Goal: Transaction & Acquisition: Book appointment/travel/reservation

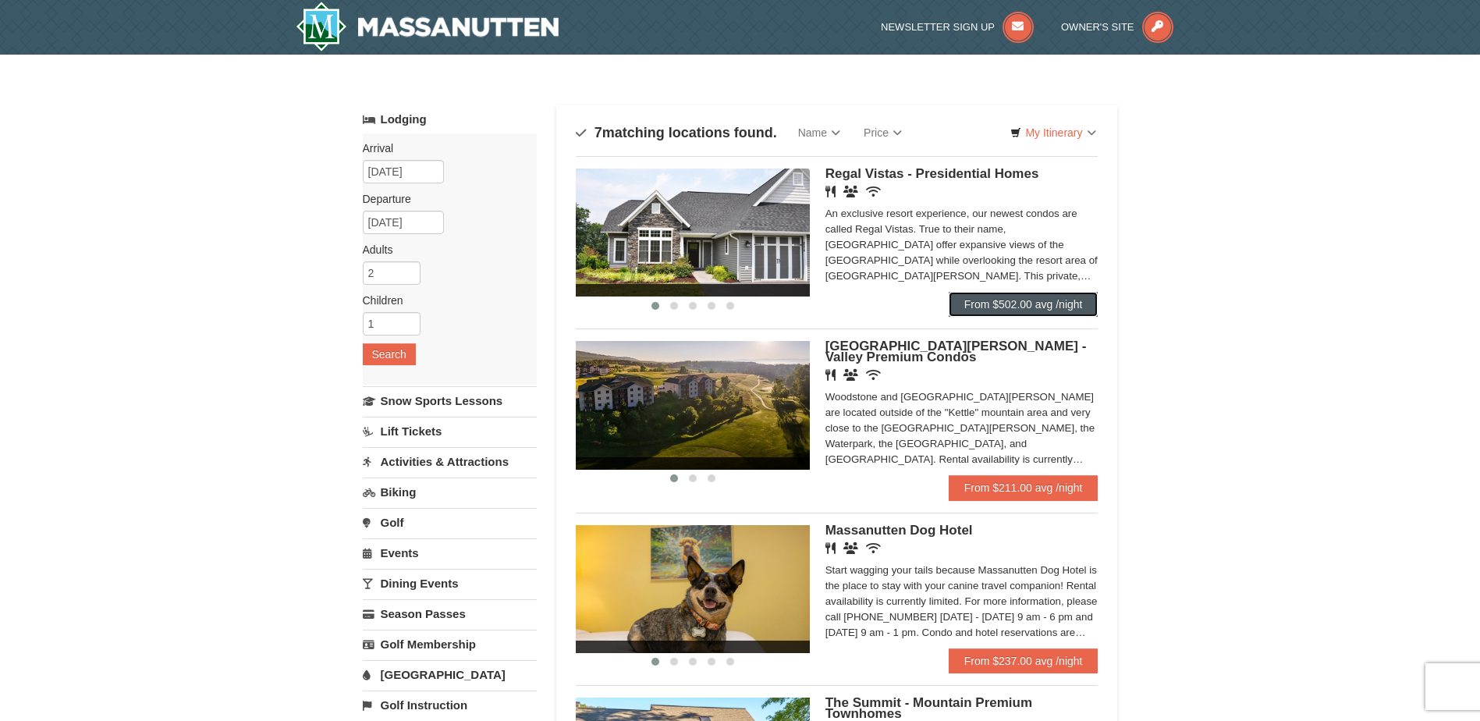
click at [1033, 306] on link "From $502.00 avg /night" at bounding box center [1024, 304] width 150 height 25
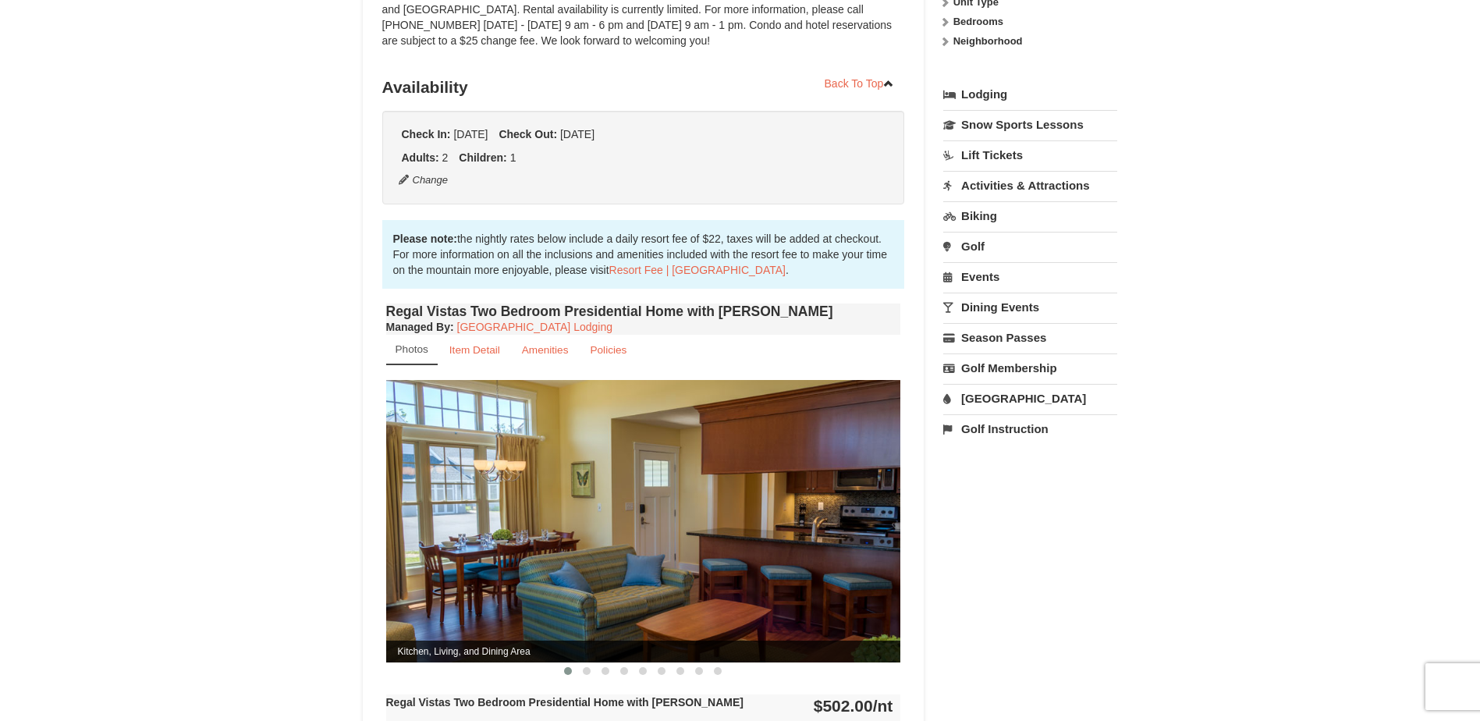
scroll to position [312, 0]
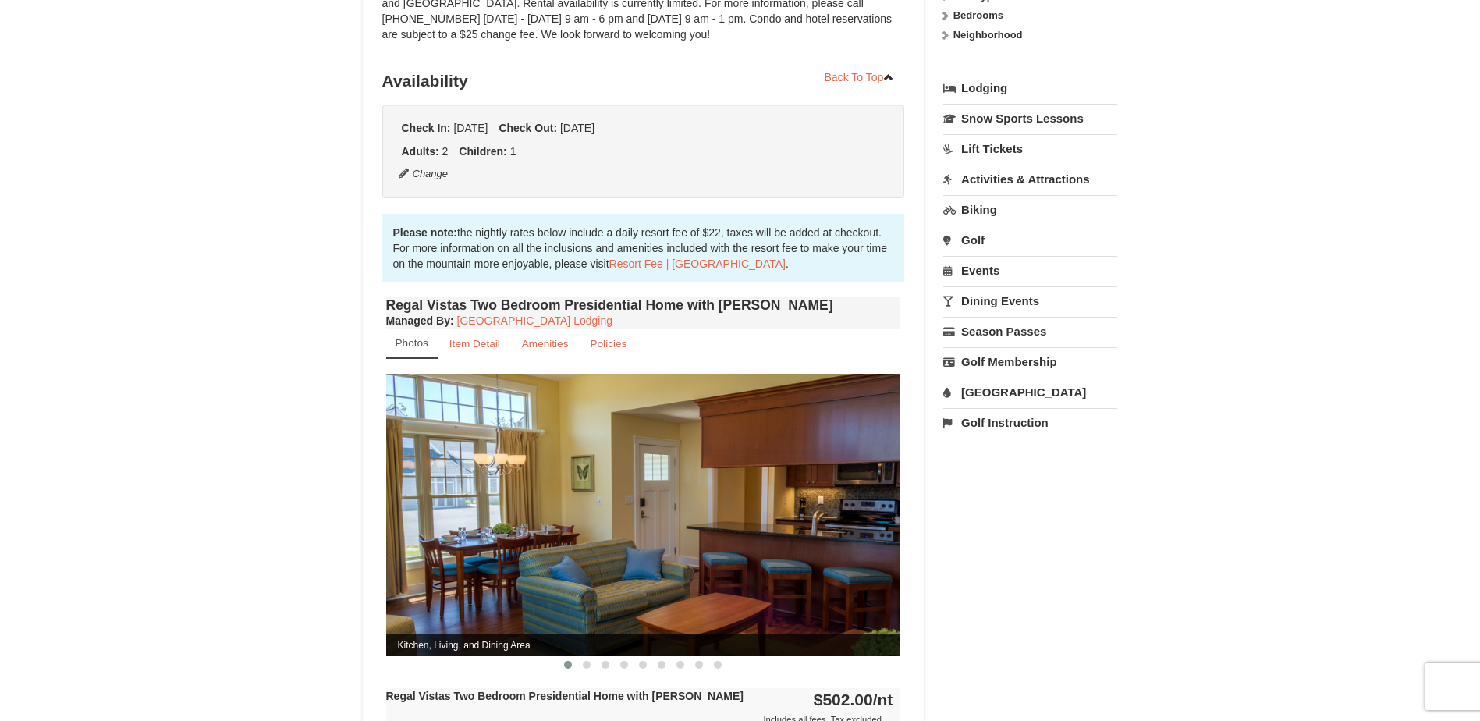
click at [886, 514] on img at bounding box center [643, 515] width 515 height 282
click at [866, 546] on img at bounding box center [643, 515] width 515 height 282
drag, startPoint x: 842, startPoint y: 529, endPoint x: 630, endPoint y: 537, distance: 211.6
click at [630, 537] on img at bounding box center [643, 515] width 515 height 282
click at [655, 537] on img at bounding box center [643, 515] width 515 height 282
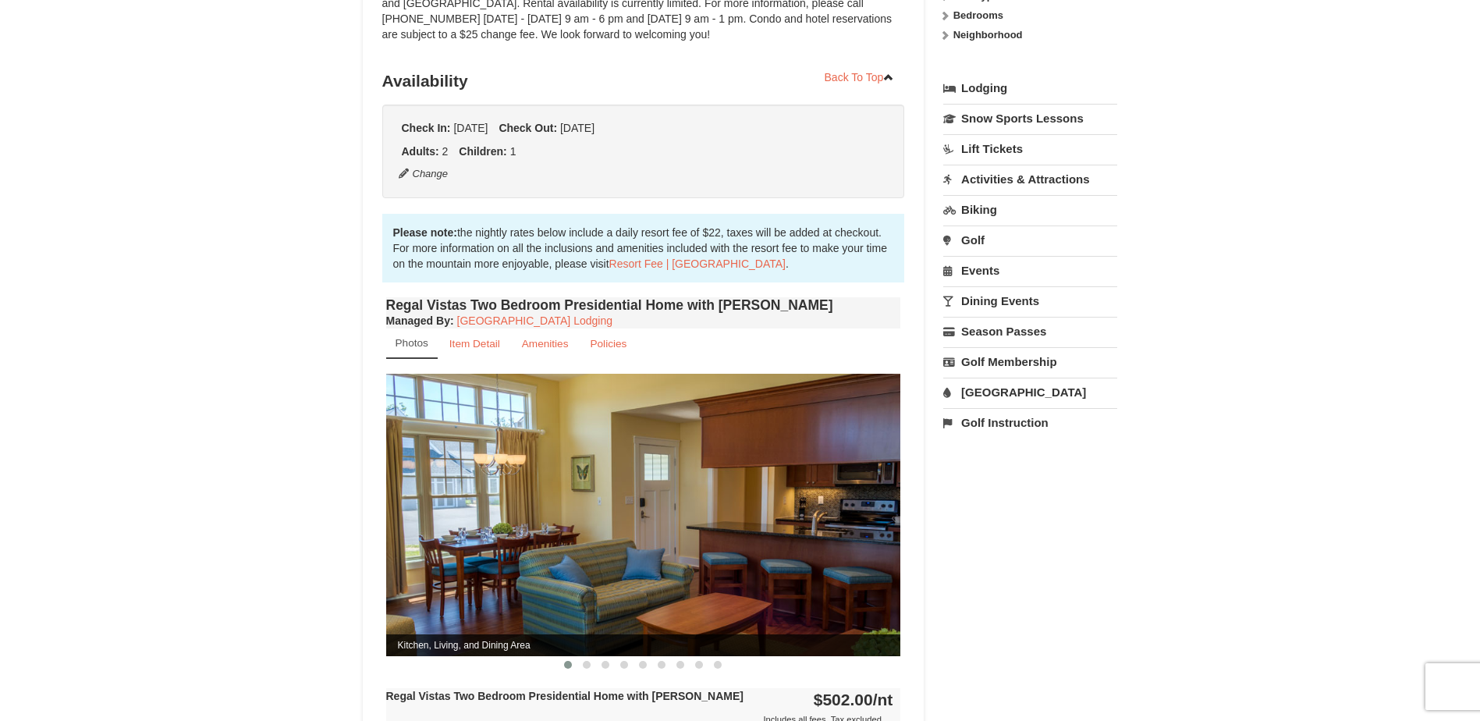
click at [471, 577] on img at bounding box center [643, 515] width 515 height 282
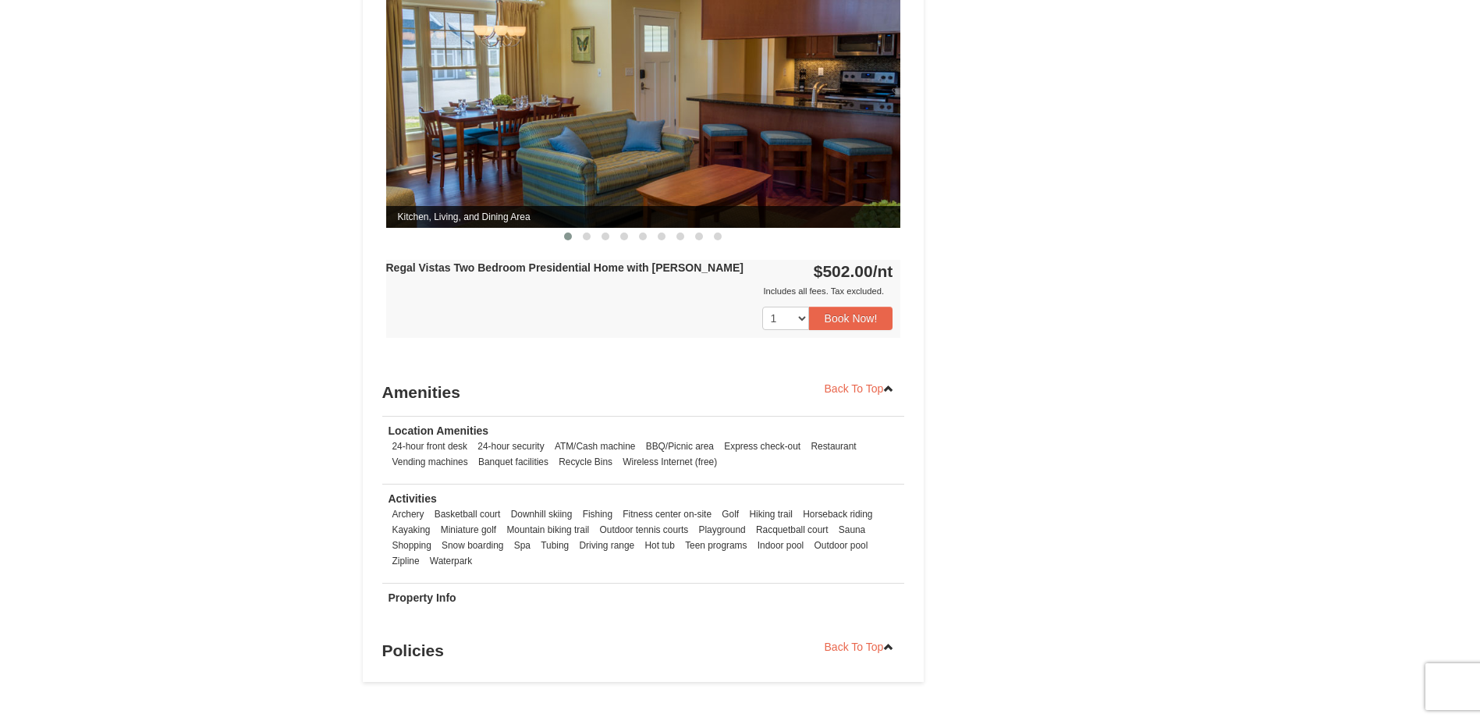
scroll to position [468, 0]
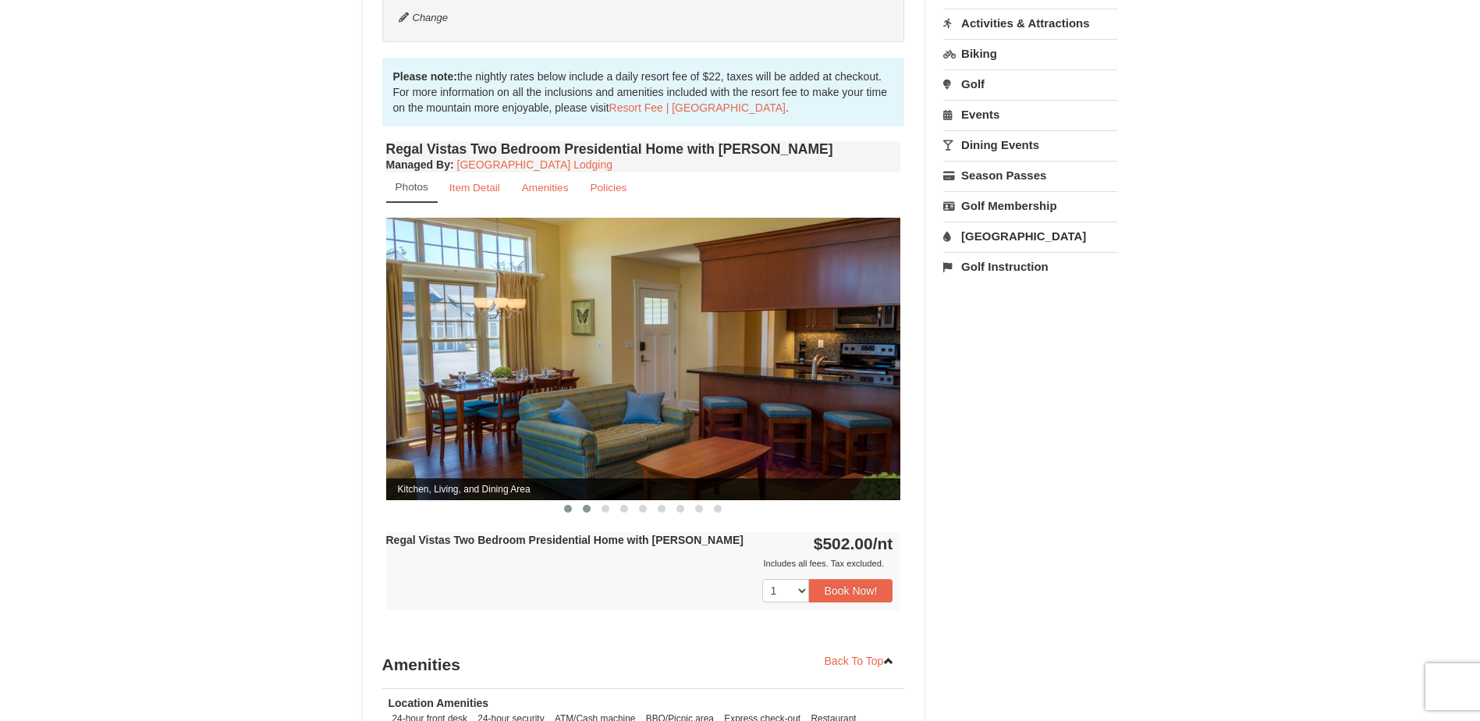
click at [588, 501] on button at bounding box center [586, 509] width 19 height 16
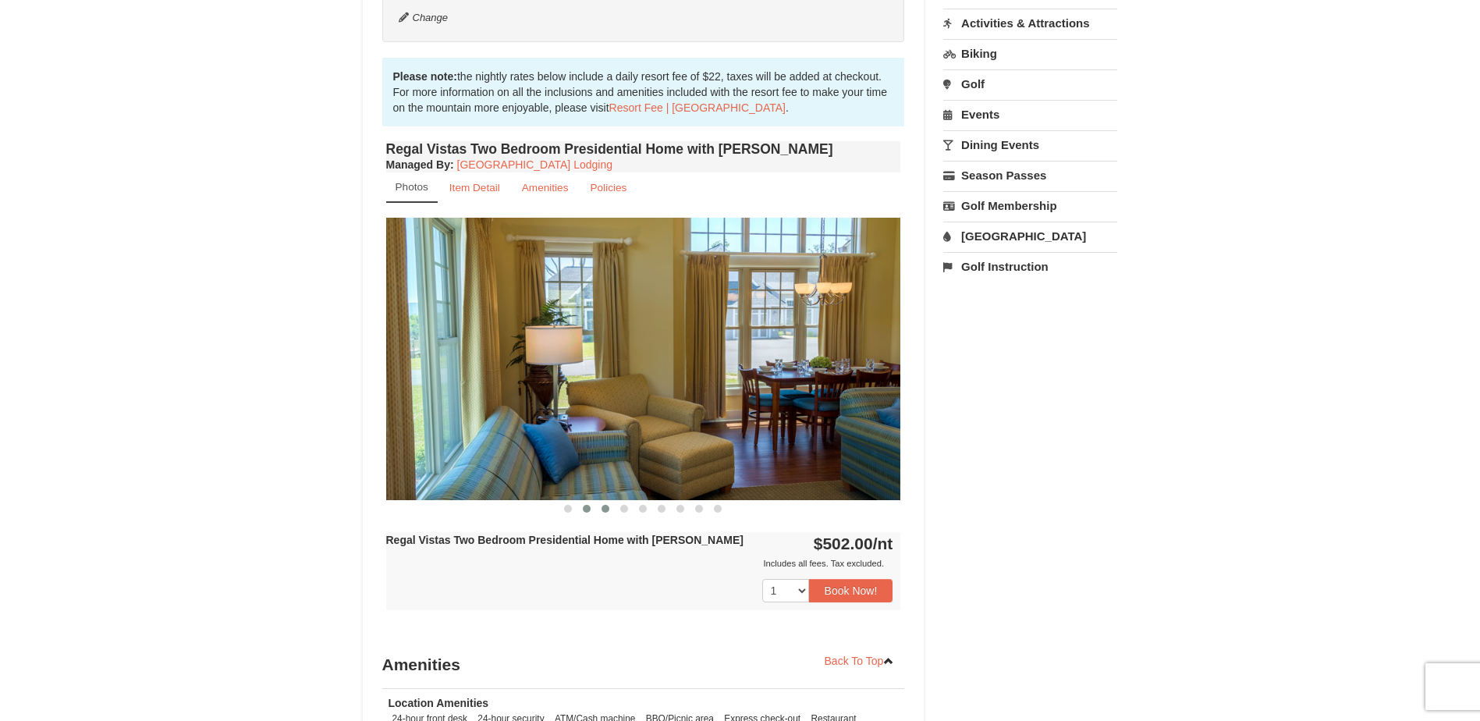
click at [602, 505] on span at bounding box center [606, 509] width 8 height 8
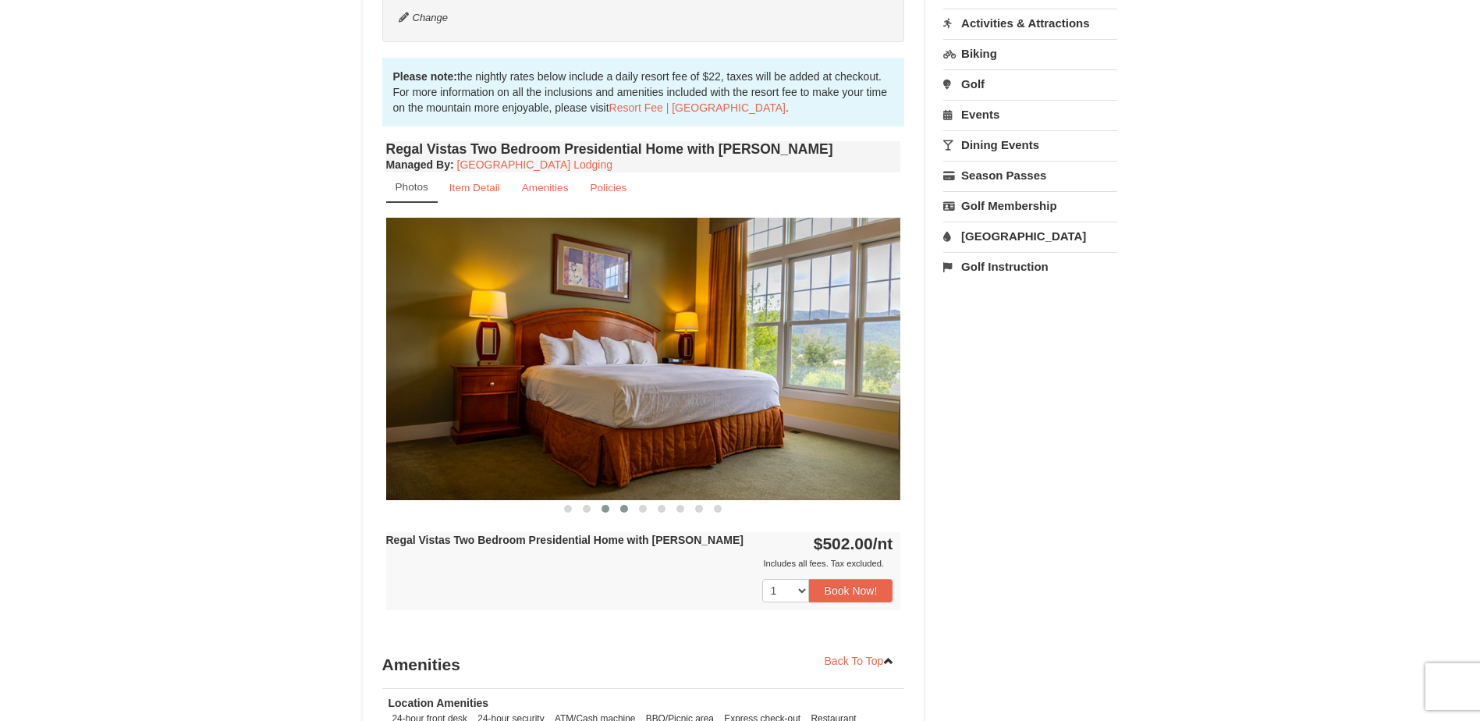
click at [619, 501] on button at bounding box center [624, 509] width 19 height 16
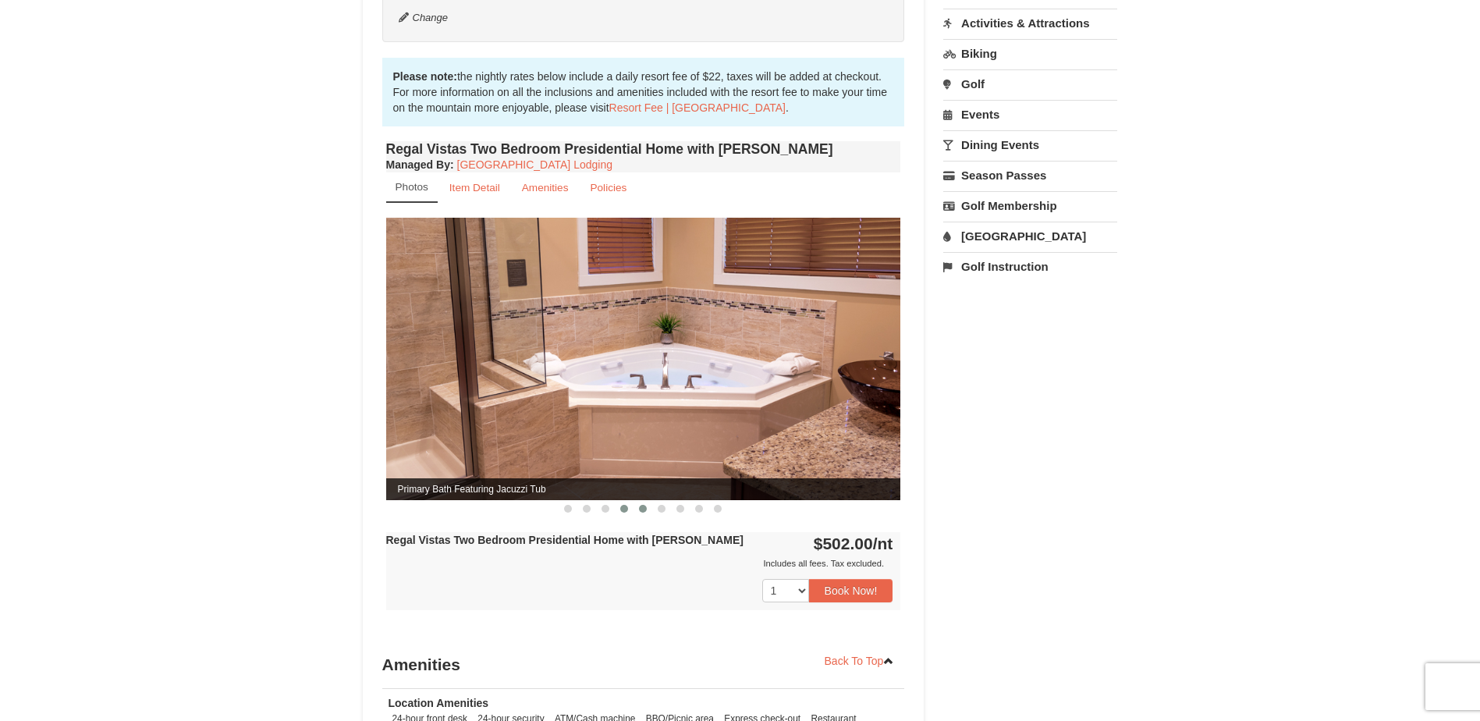
click at [641, 505] on span at bounding box center [643, 509] width 8 height 8
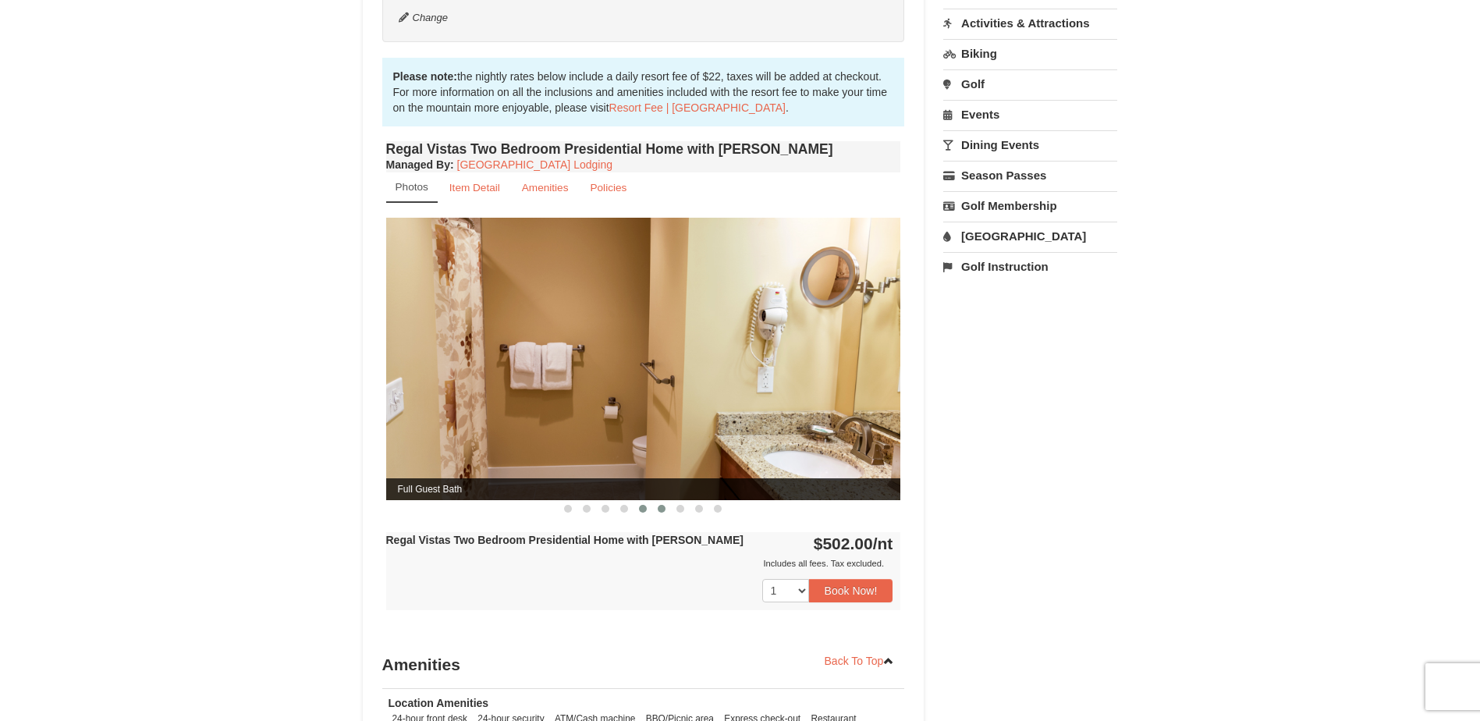
click at [659, 505] on span at bounding box center [662, 509] width 8 height 8
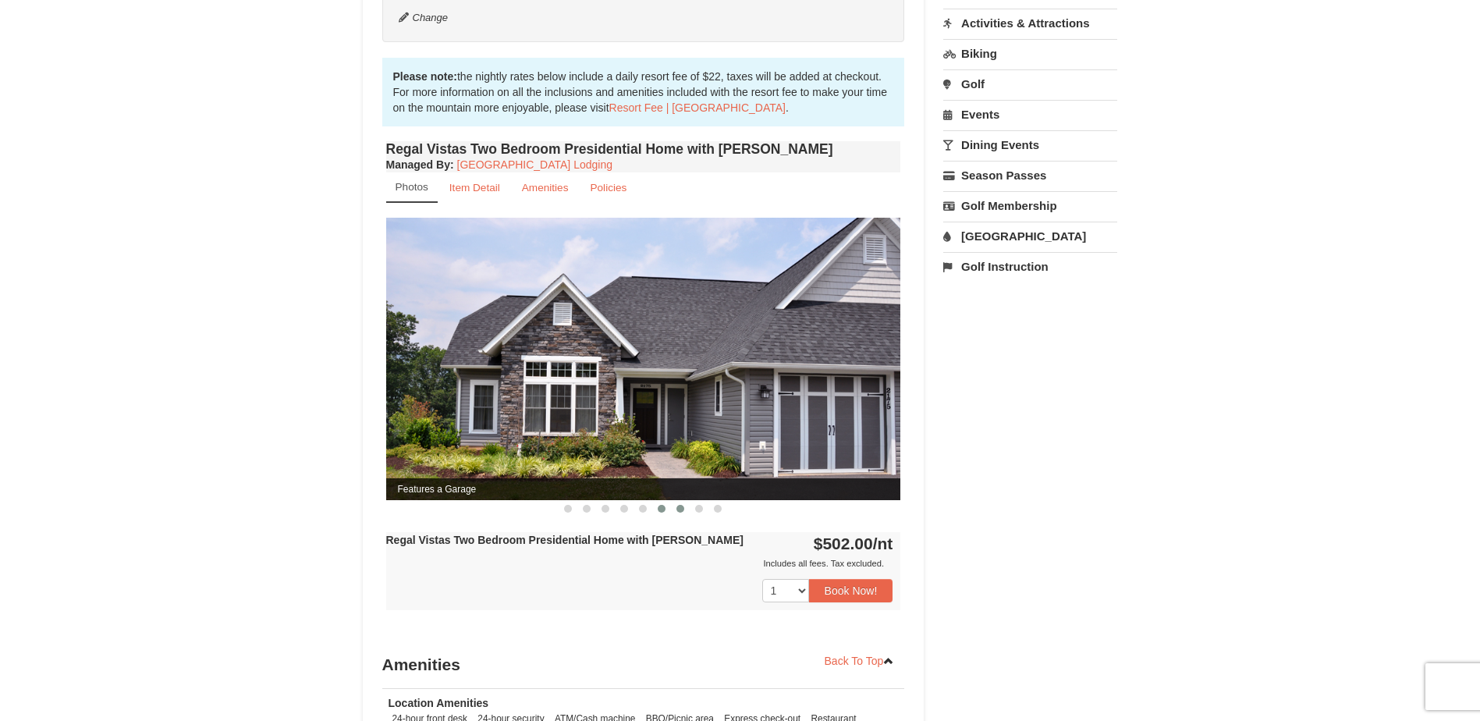
click at [679, 505] on span at bounding box center [681, 509] width 8 height 8
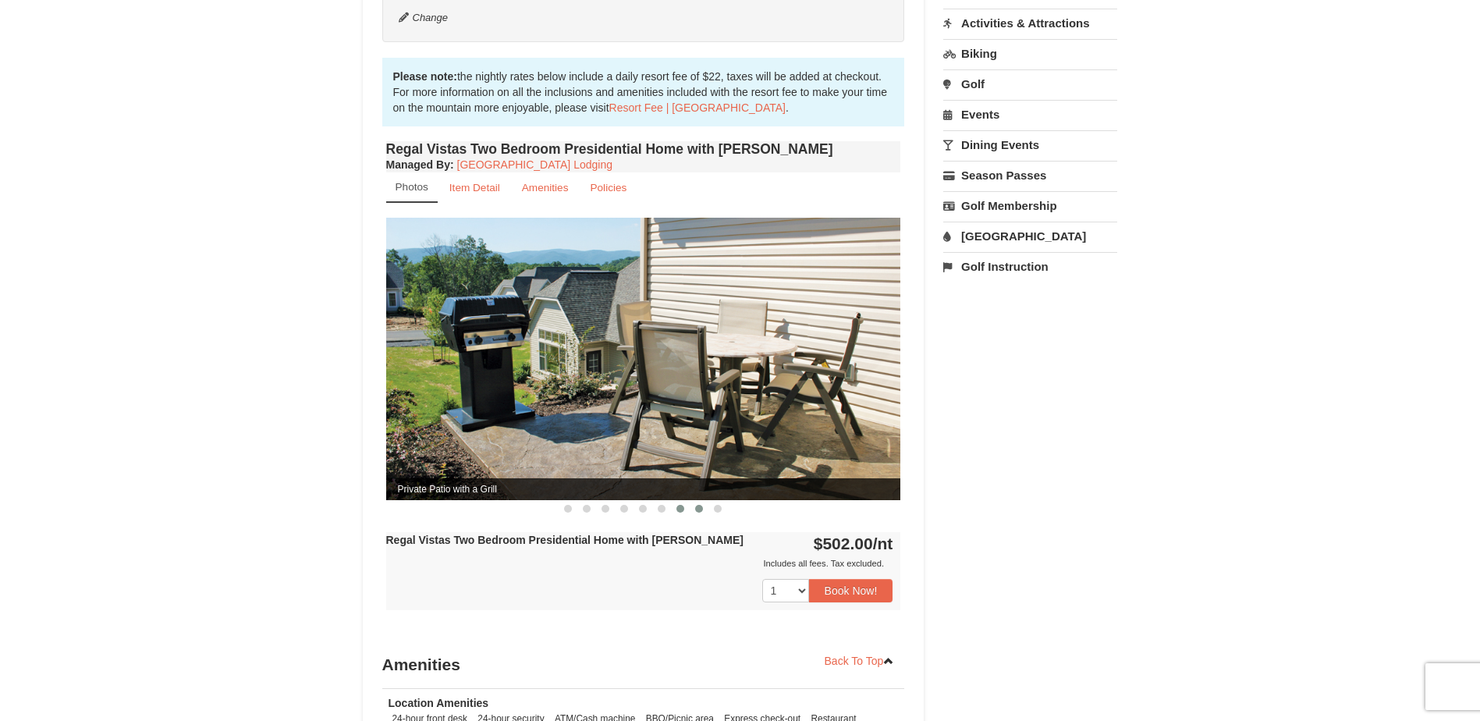
click at [701, 505] on span at bounding box center [699, 509] width 8 height 8
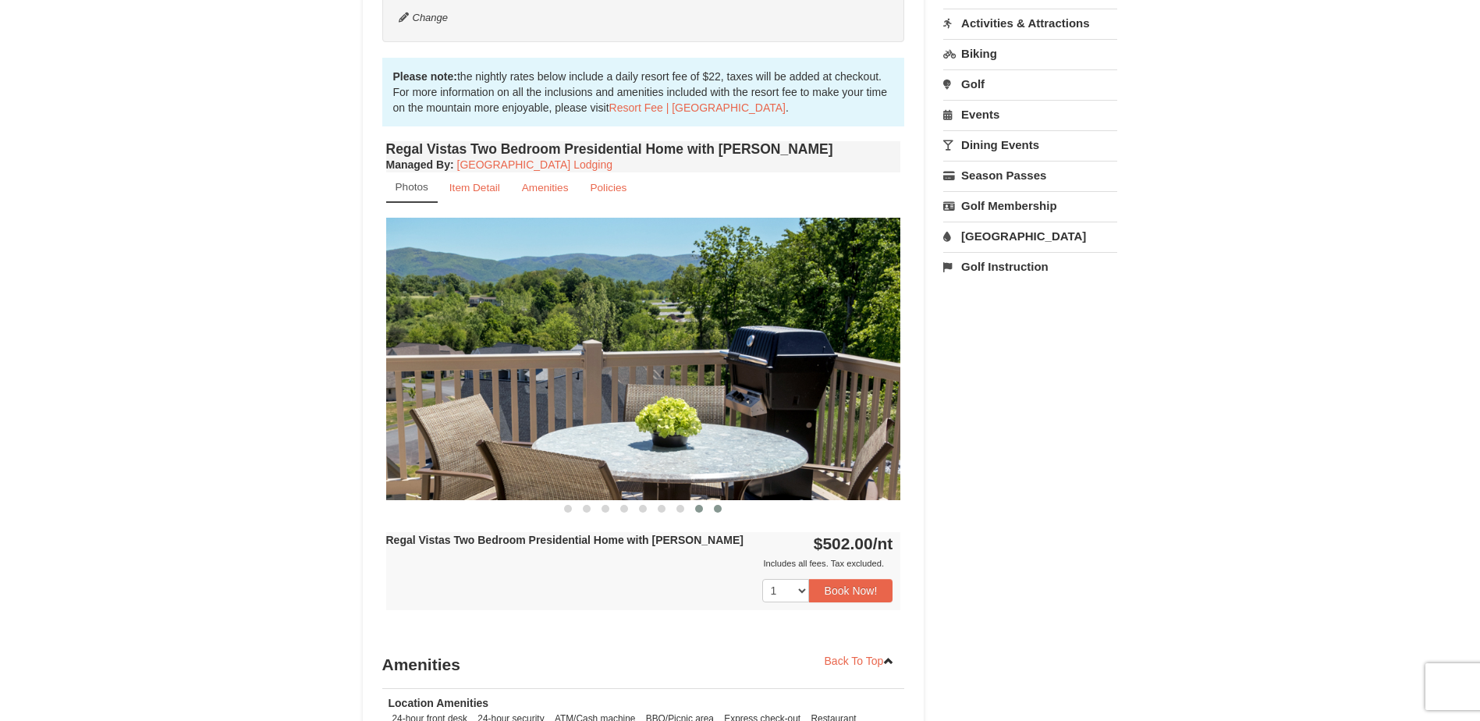
click at [718, 505] on span at bounding box center [718, 509] width 8 height 8
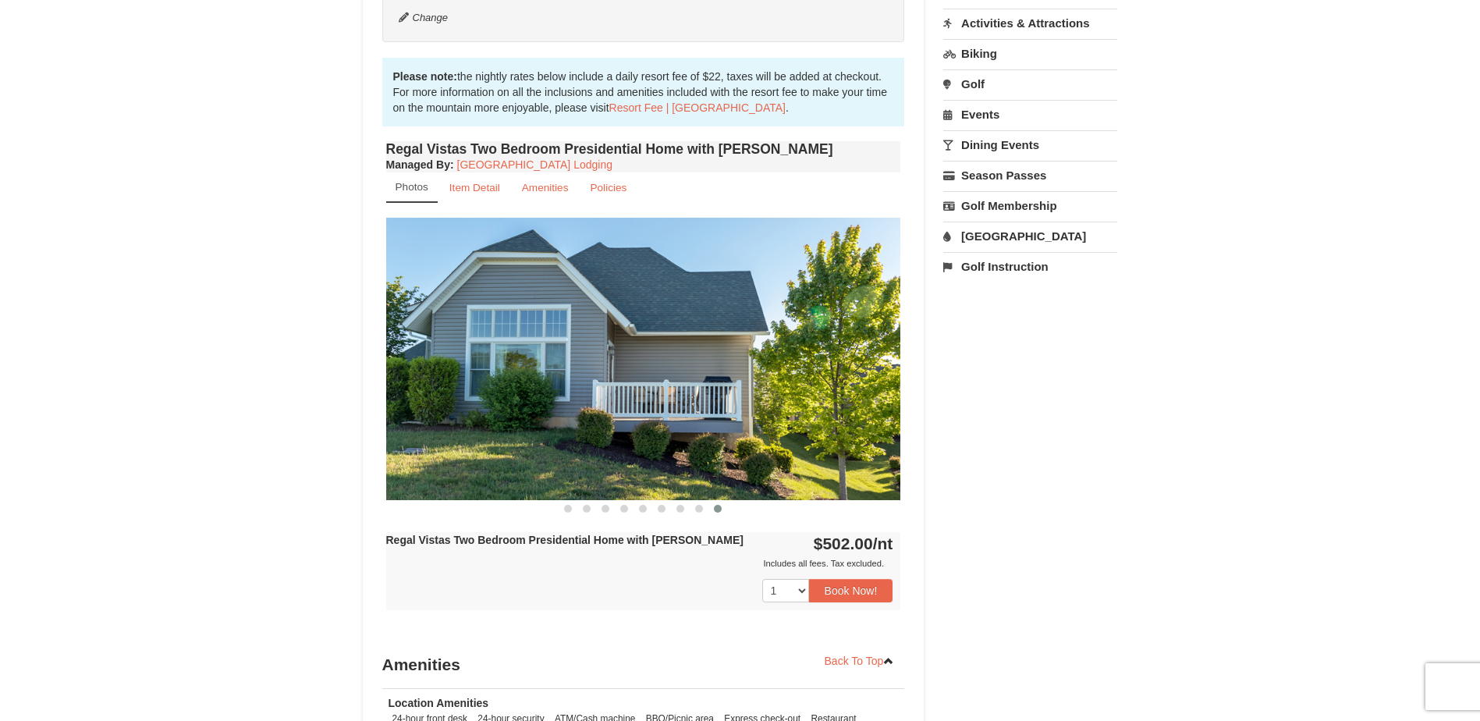
click at [996, 236] on link "[GEOGRAPHIC_DATA]" at bounding box center [1030, 236] width 174 height 29
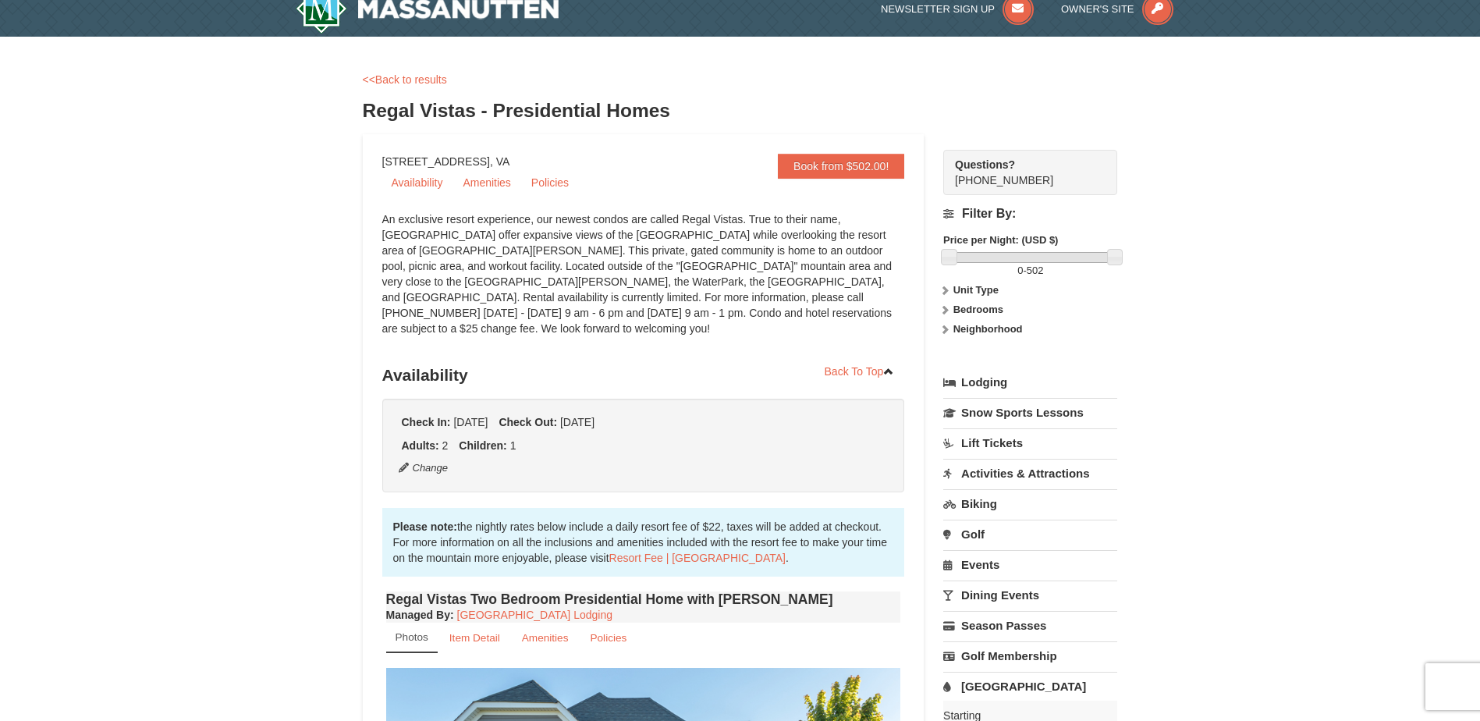
scroll to position [0, 0]
